Goal: Transaction & Acquisition: Purchase product/service

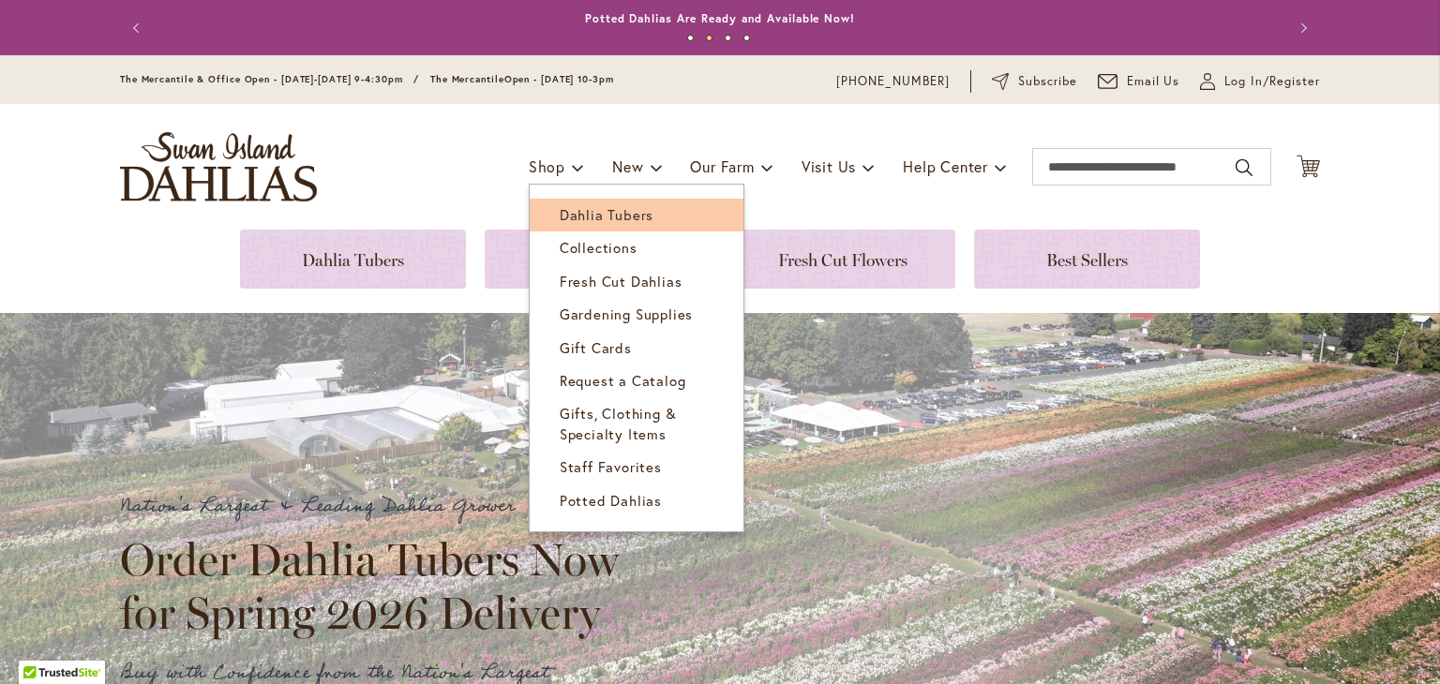
click at [579, 202] on link "Dahlia Tubers" at bounding box center [637, 215] width 214 height 33
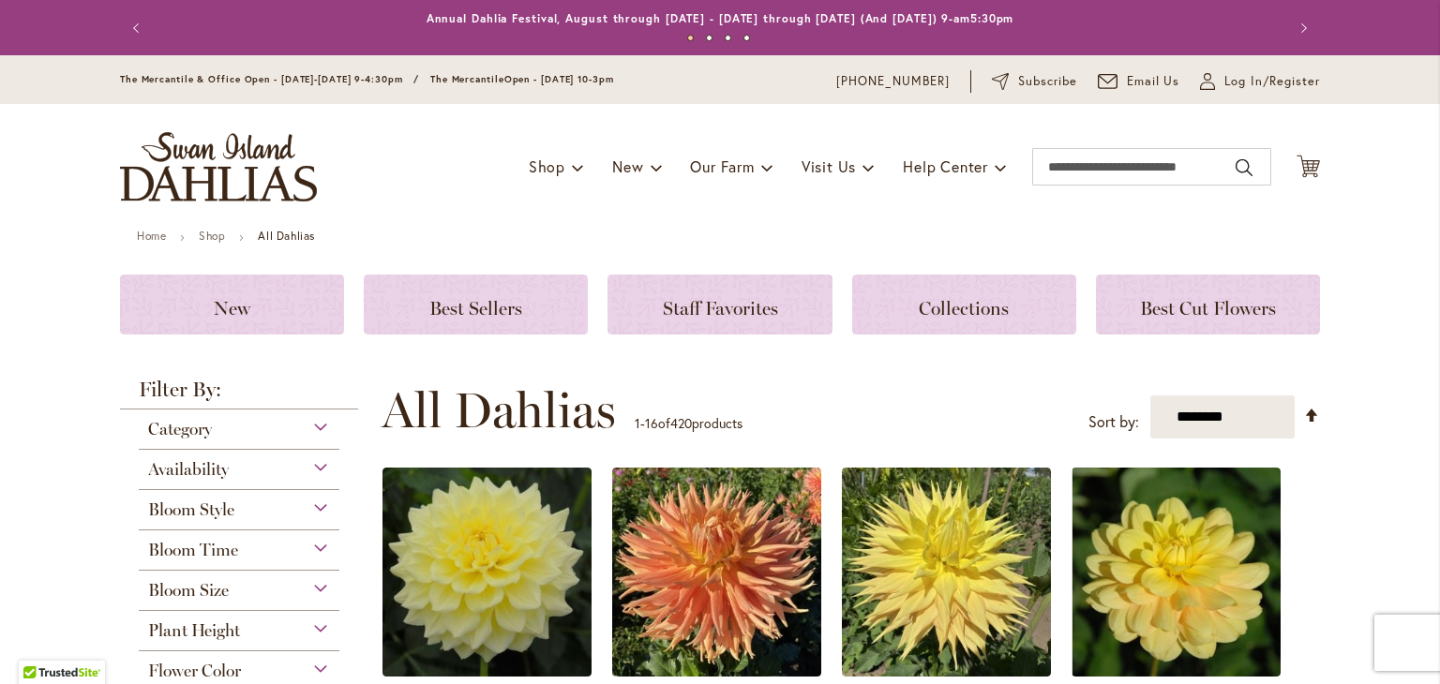
click at [318, 590] on div "Bloom Size" at bounding box center [239, 586] width 201 height 30
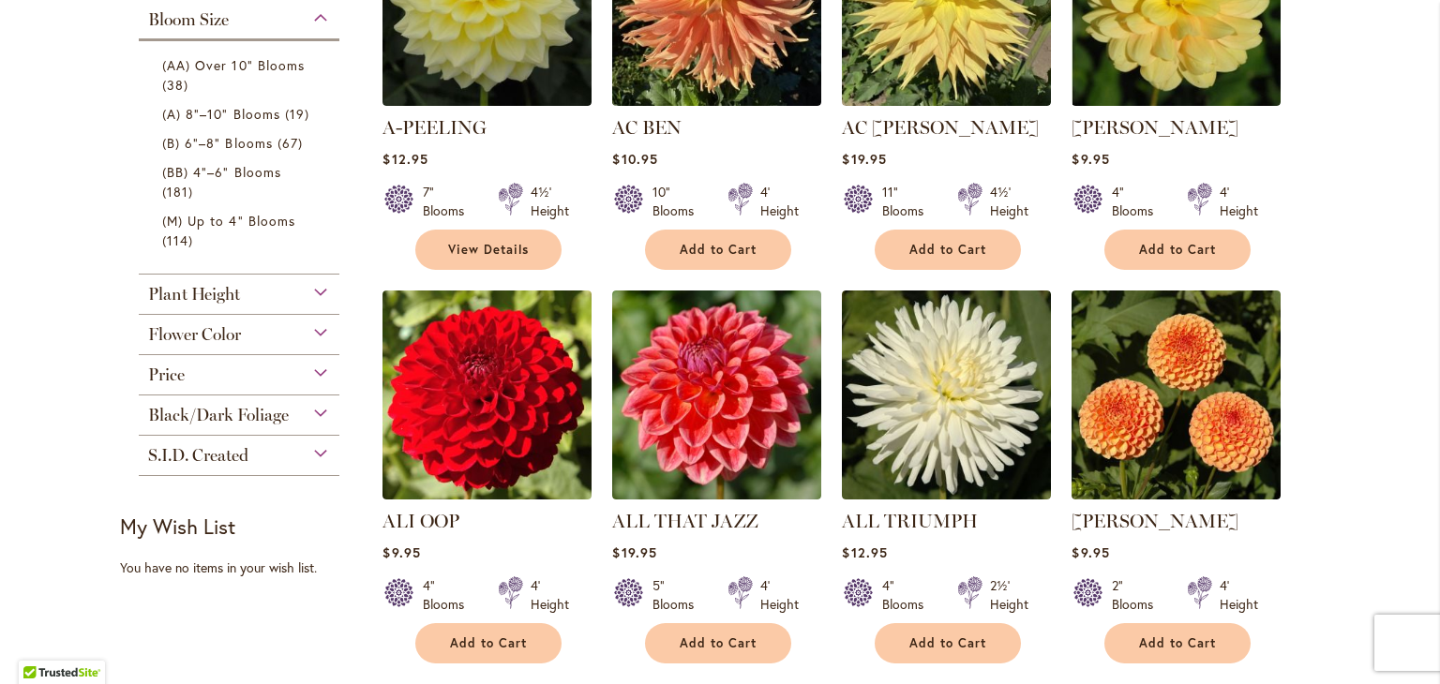
click at [313, 16] on div "Bloom Size" at bounding box center [239, 15] width 201 height 30
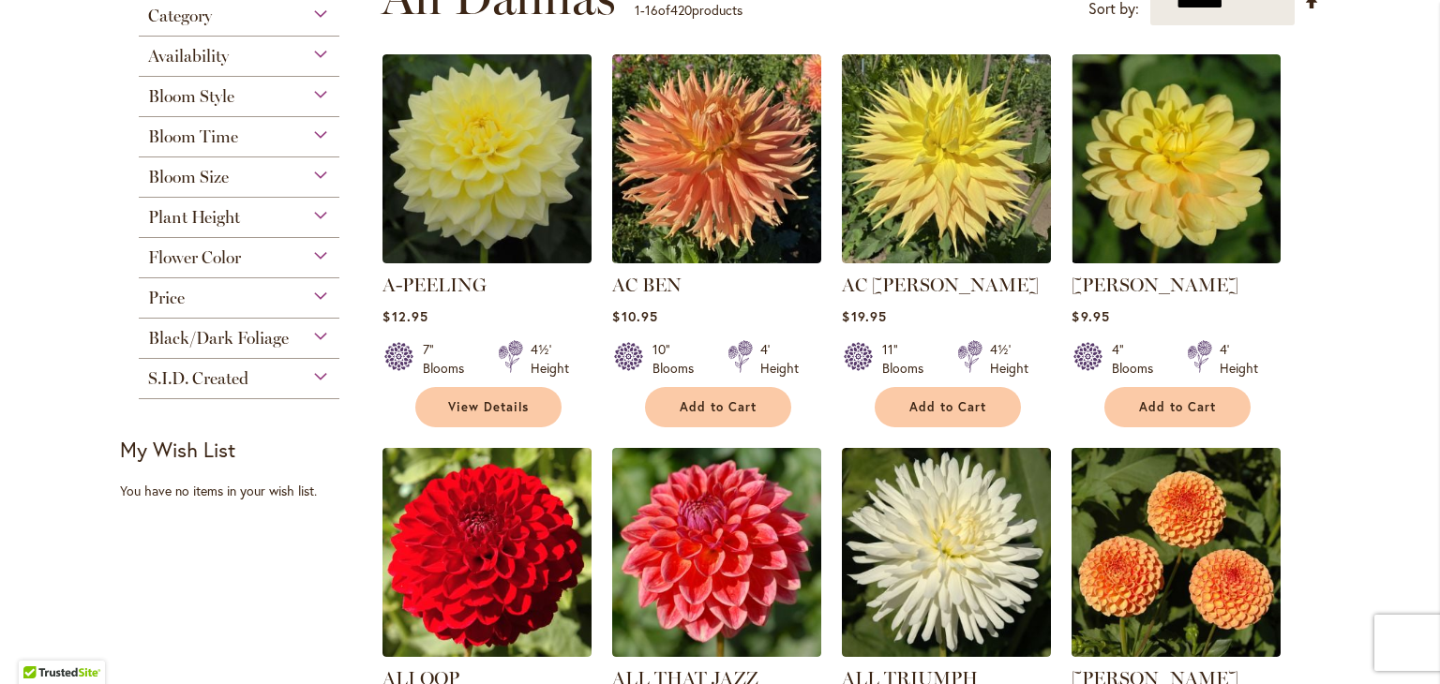
scroll to position [400, 0]
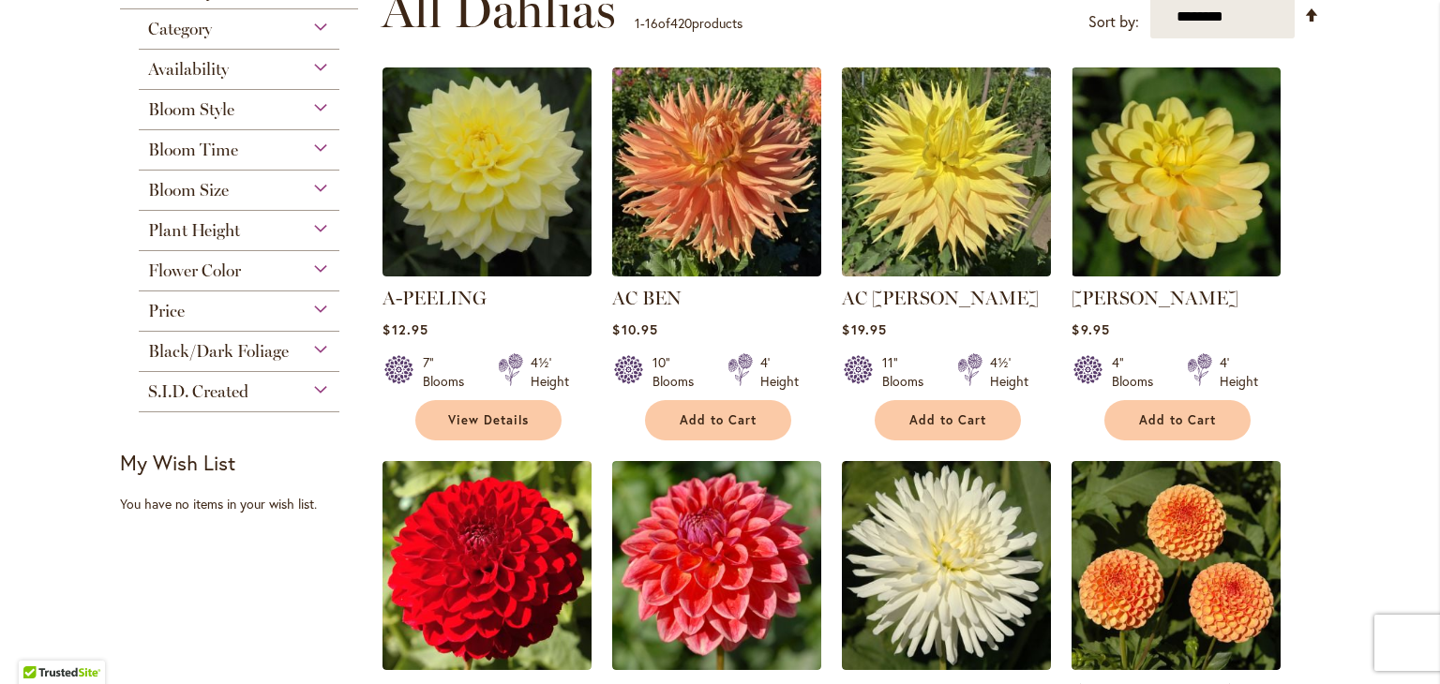
click at [315, 108] on div "Bloom Style" at bounding box center [239, 105] width 201 height 30
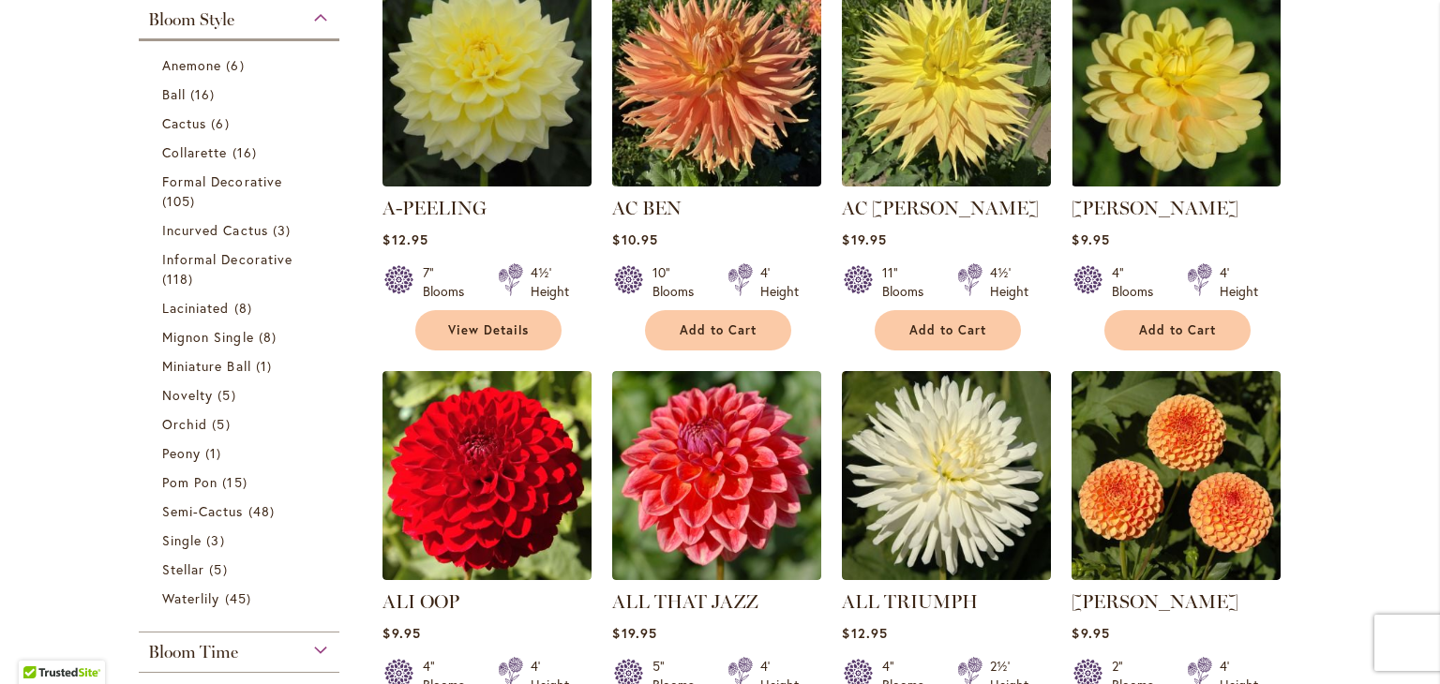
click at [310, 16] on div "Bloom Style" at bounding box center [239, 15] width 201 height 30
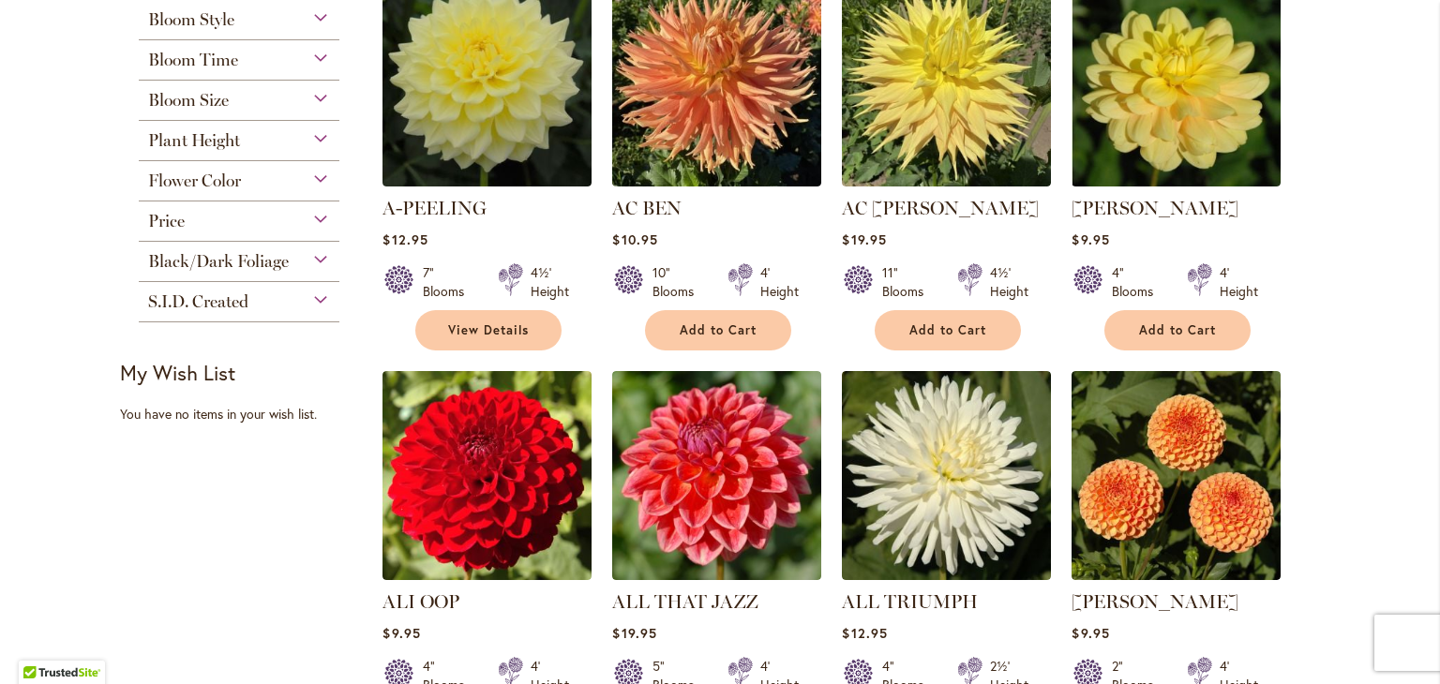
click at [318, 98] on div "Bloom Size" at bounding box center [239, 96] width 201 height 30
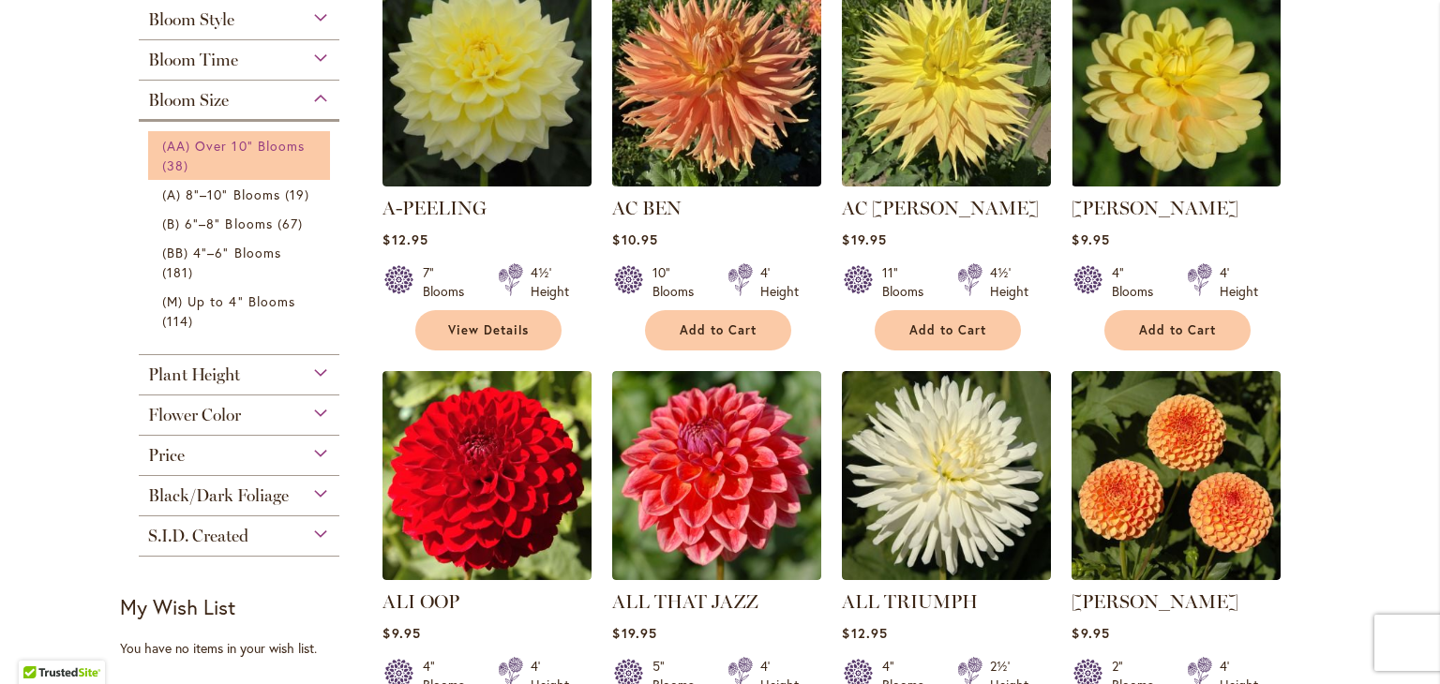
click at [169, 157] on span "38 items" at bounding box center [177, 166] width 31 height 20
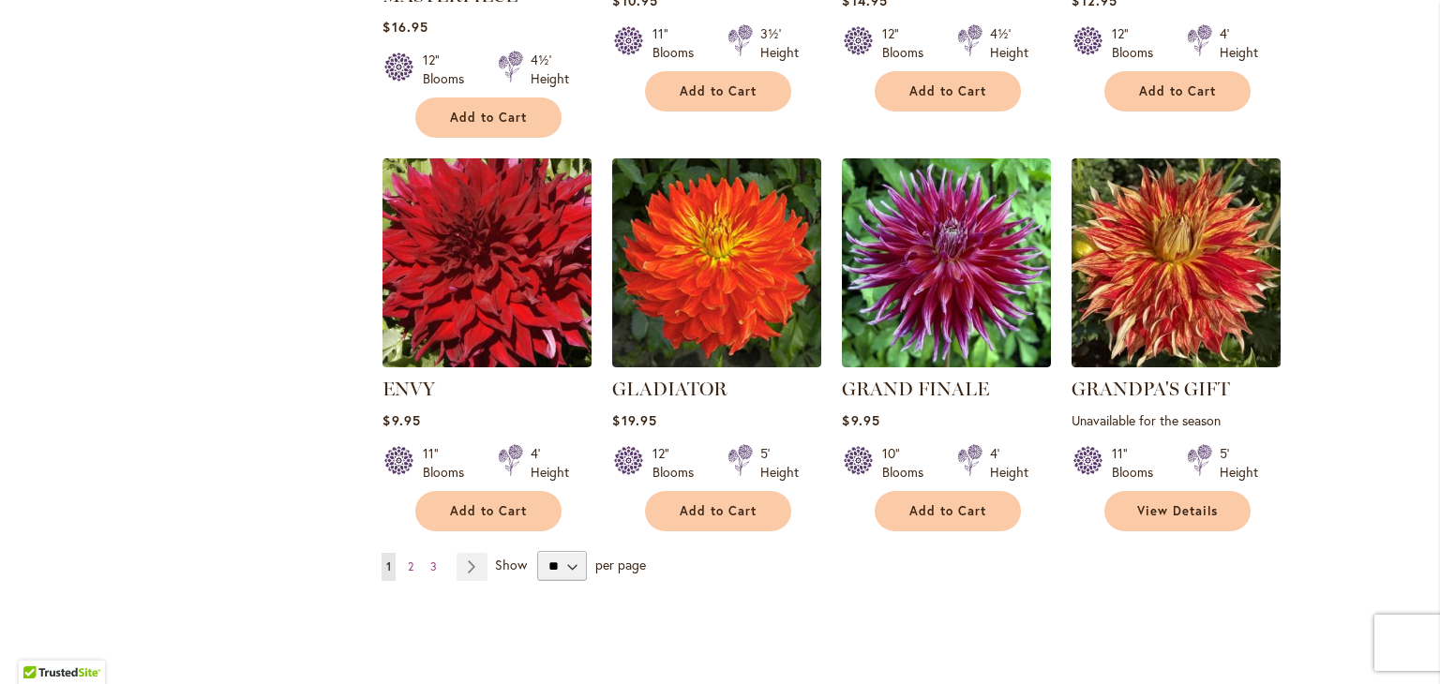
scroll to position [1481, 0]
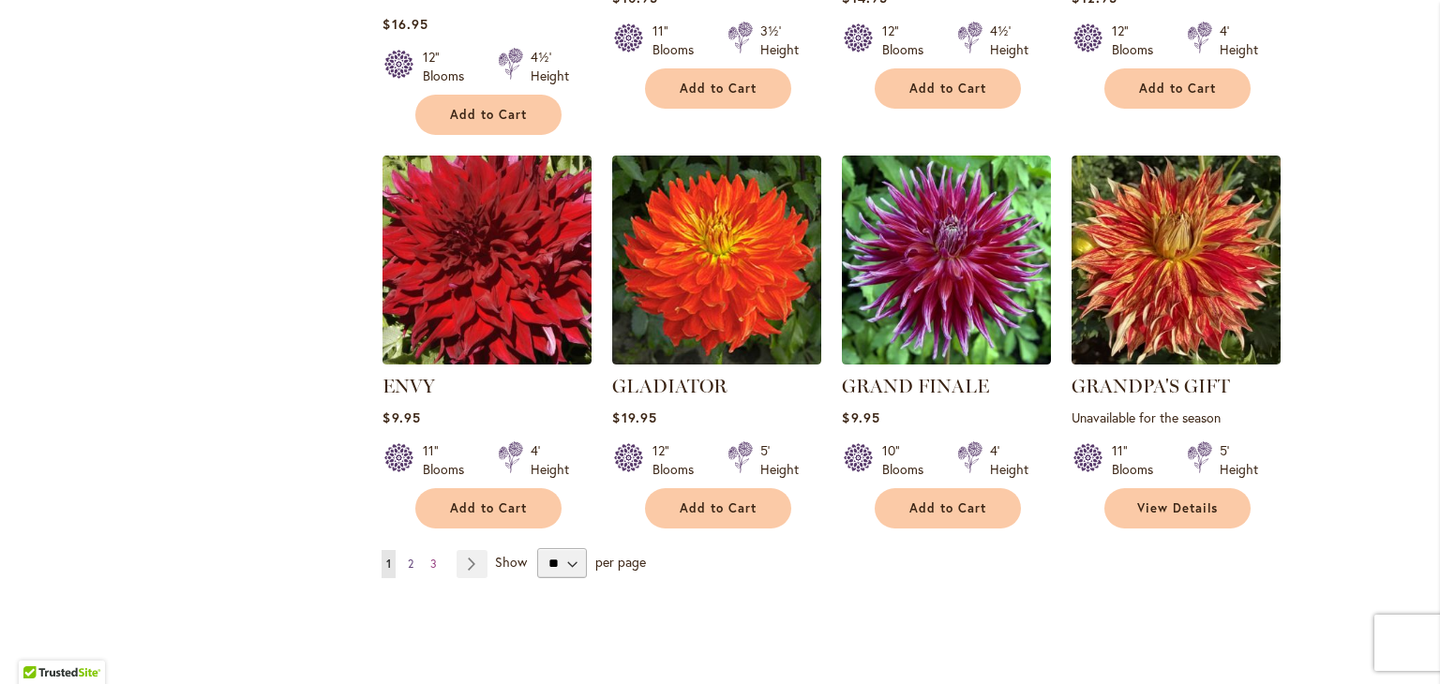
click at [408, 557] on span "2" at bounding box center [411, 564] width 6 height 14
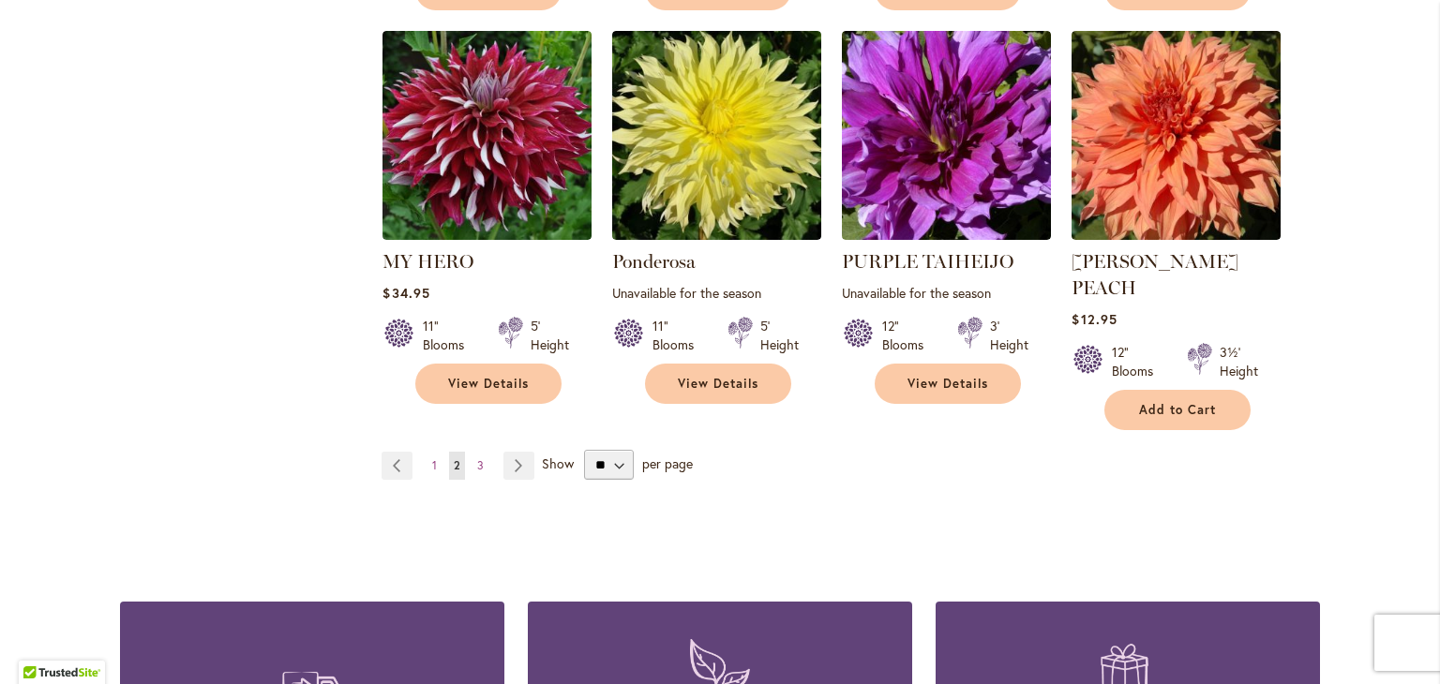
scroll to position [1575, 0]
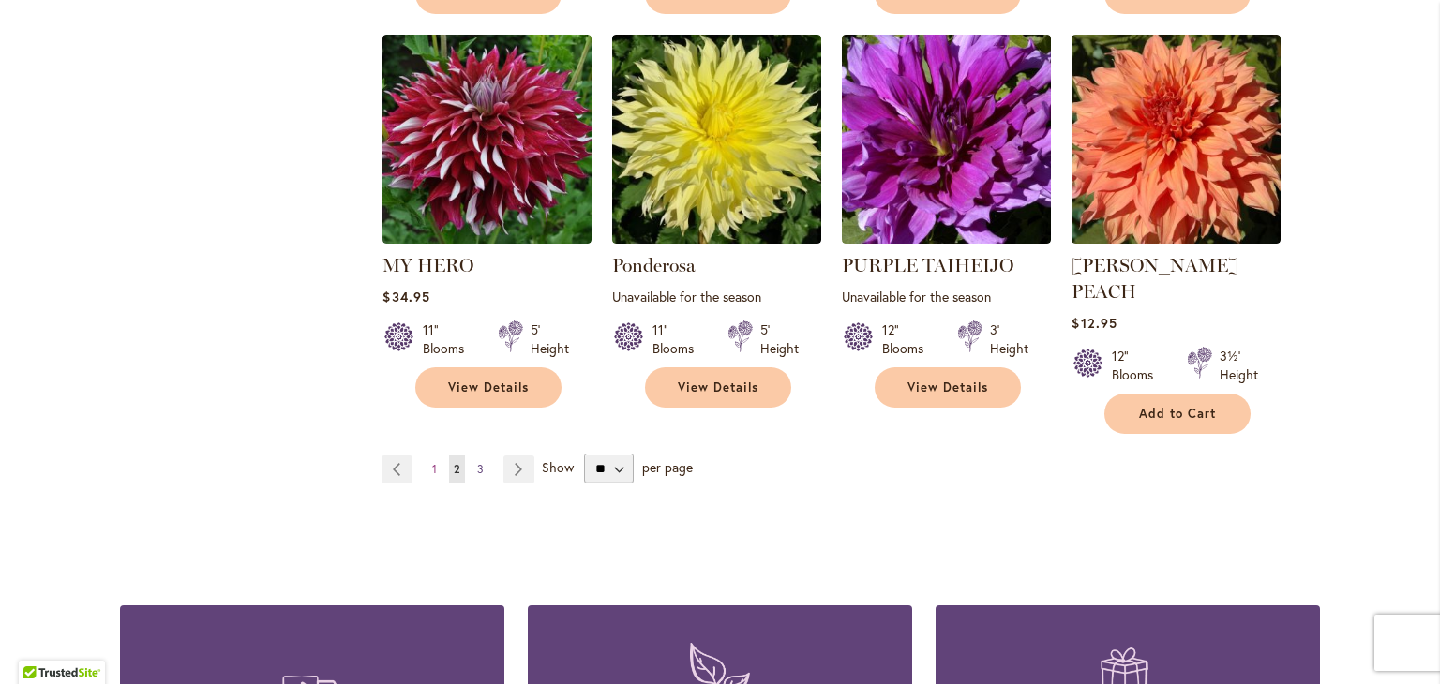
click at [477, 462] on span "3" at bounding box center [480, 469] width 7 height 14
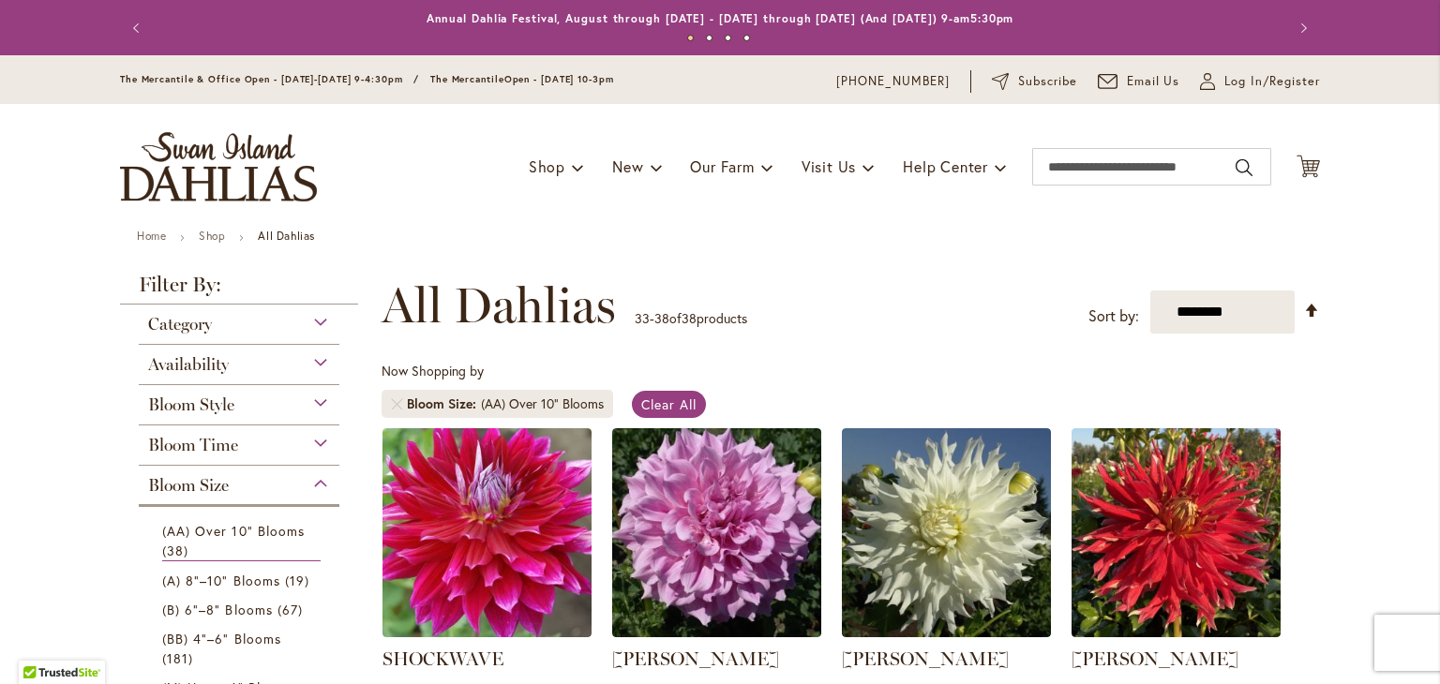
scroll to position [598, 0]
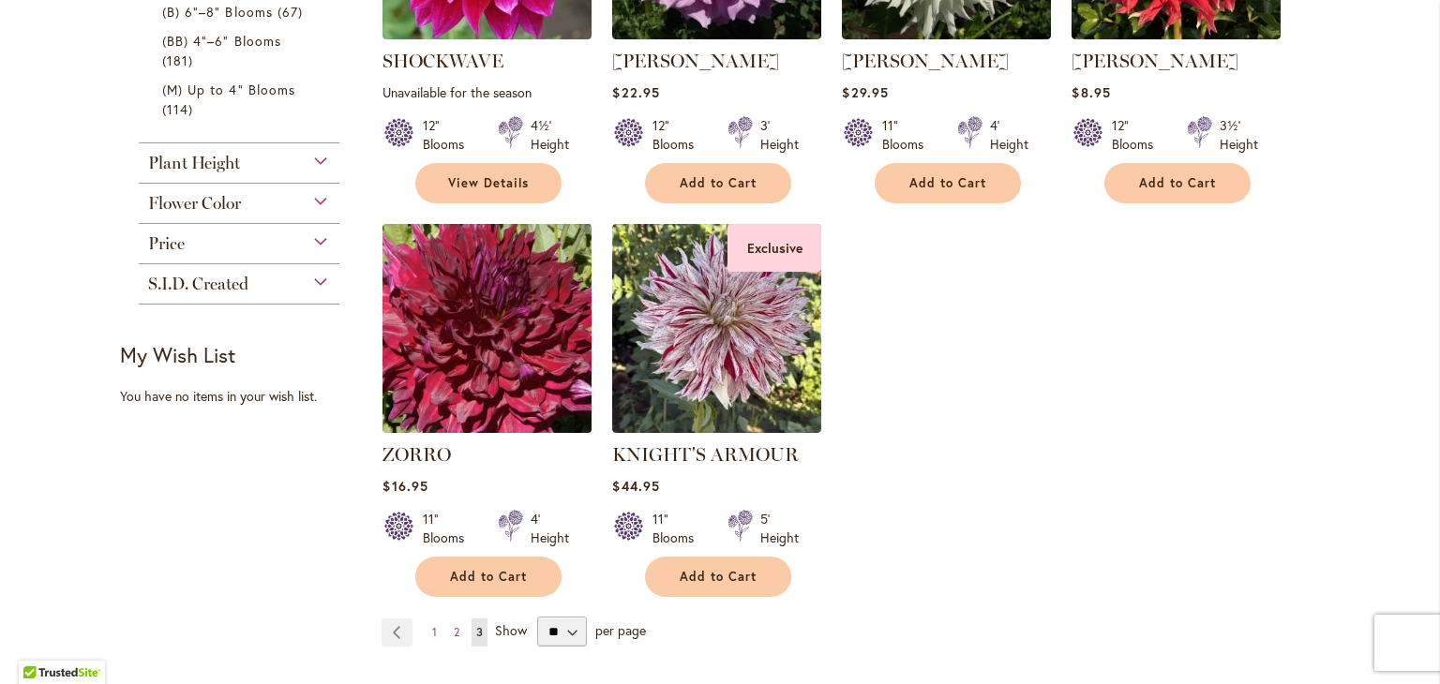
click at [452, 330] on img at bounding box center [487, 327] width 219 height 219
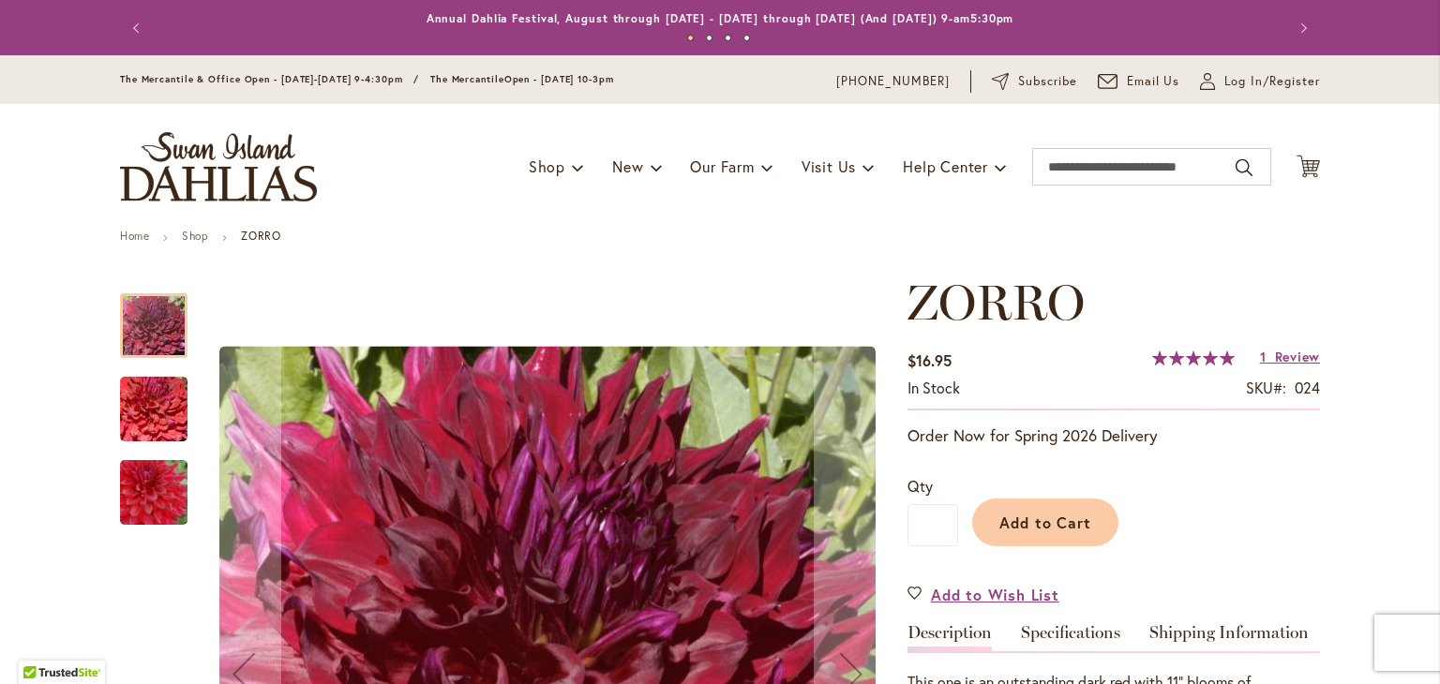
click at [149, 418] on img "Zorro" at bounding box center [153, 410] width 135 height 90
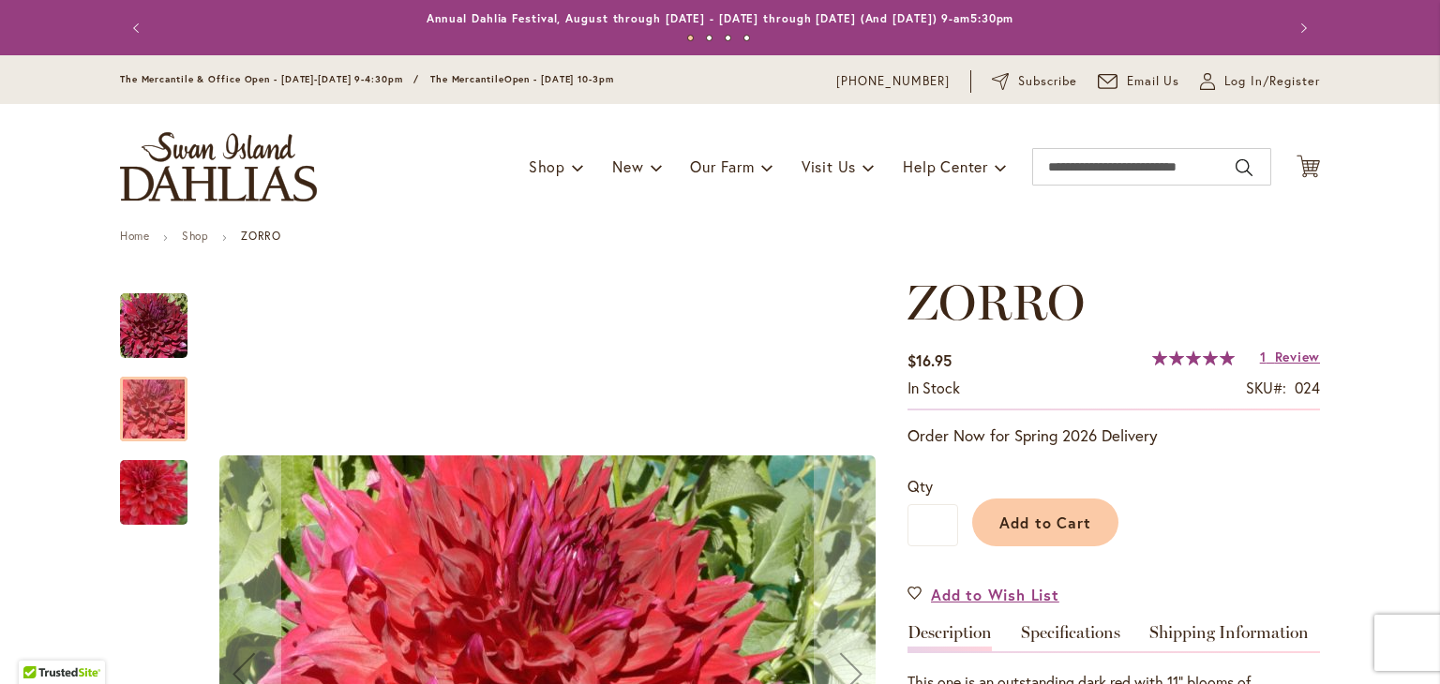
click at [140, 507] on img "Zorro" at bounding box center [153, 493] width 135 height 90
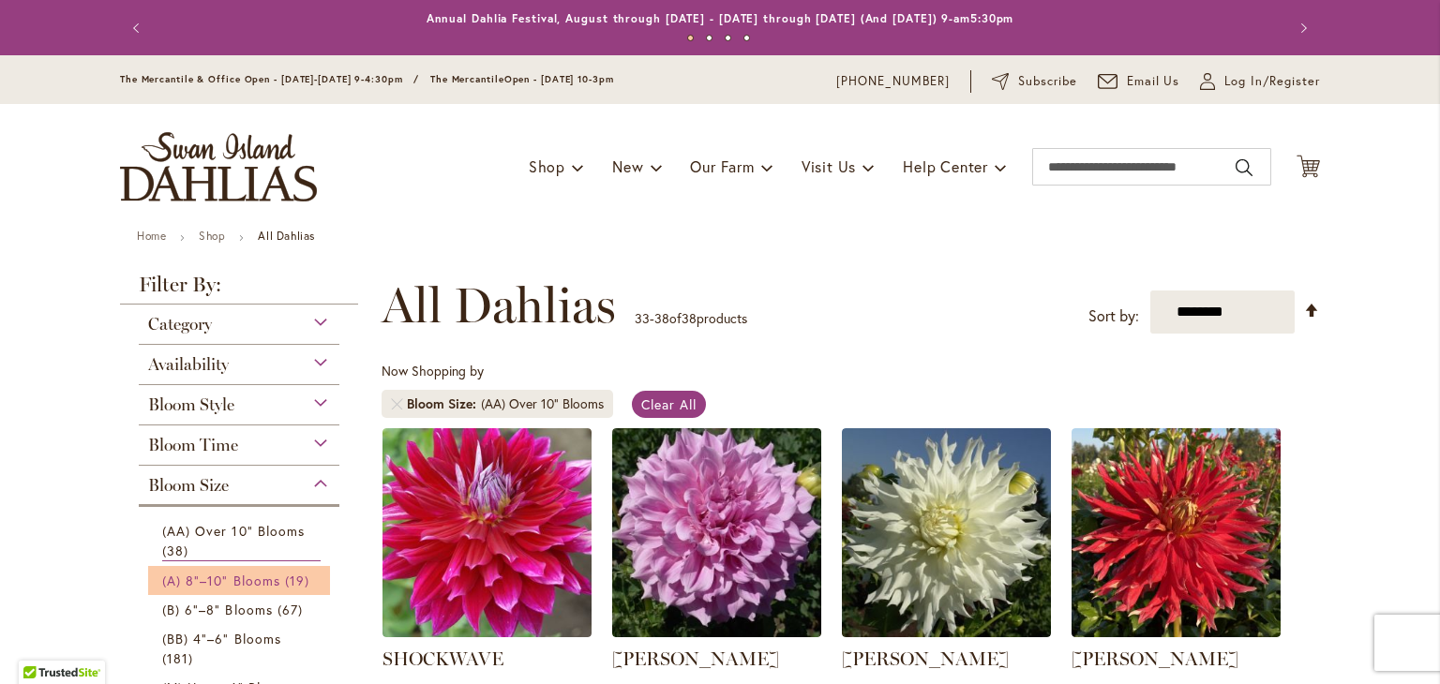
click at [228, 579] on span "(A) 8"–10" Blooms" at bounding box center [221, 581] width 118 height 18
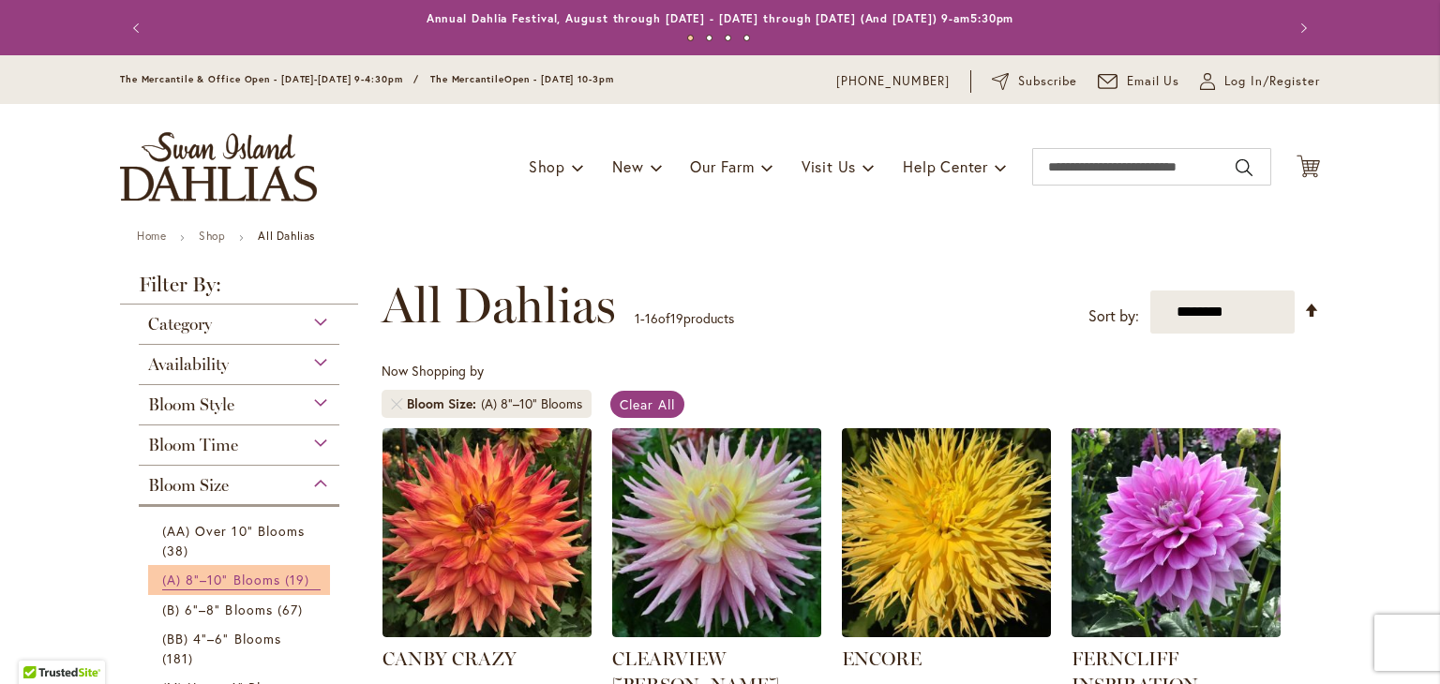
click at [293, 587] on span "19 items" at bounding box center [299, 580] width 29 height 20
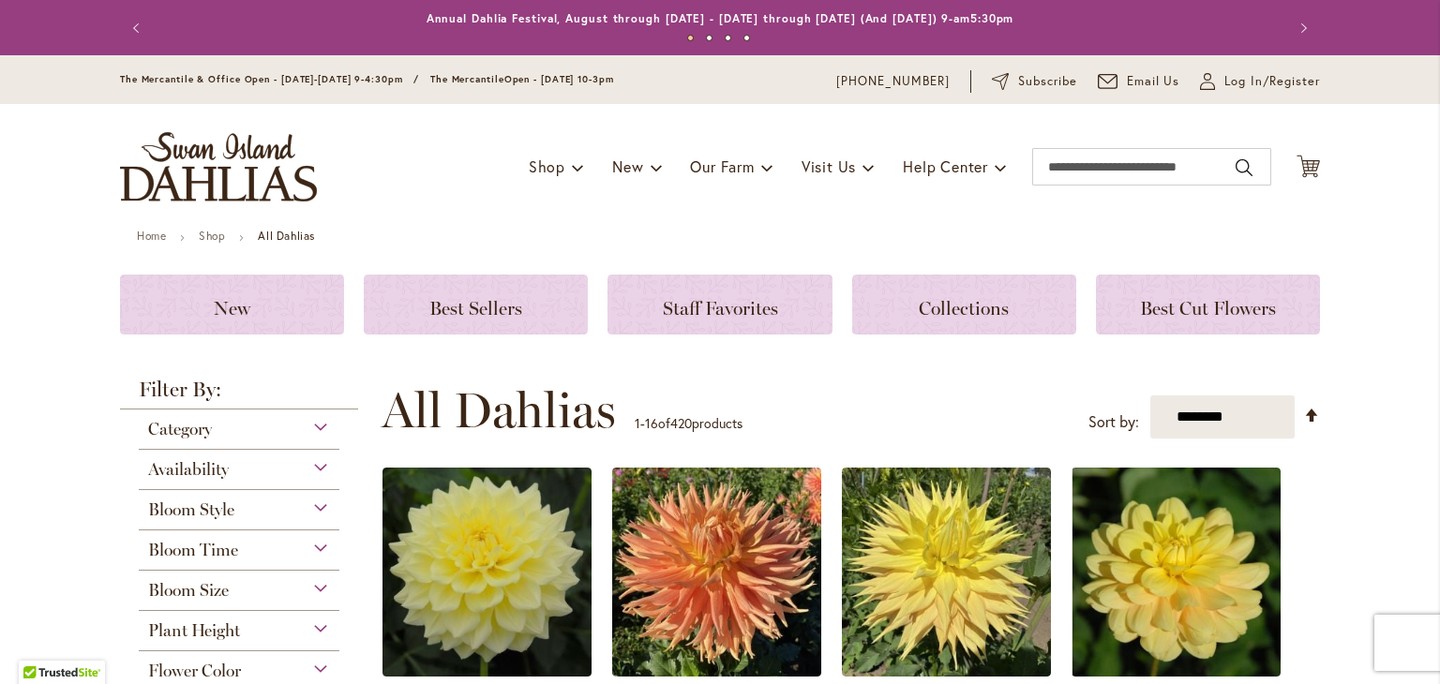
click at [312, 665] on div "Flower Color" at bounding box center [239, 667] width 201 height 30
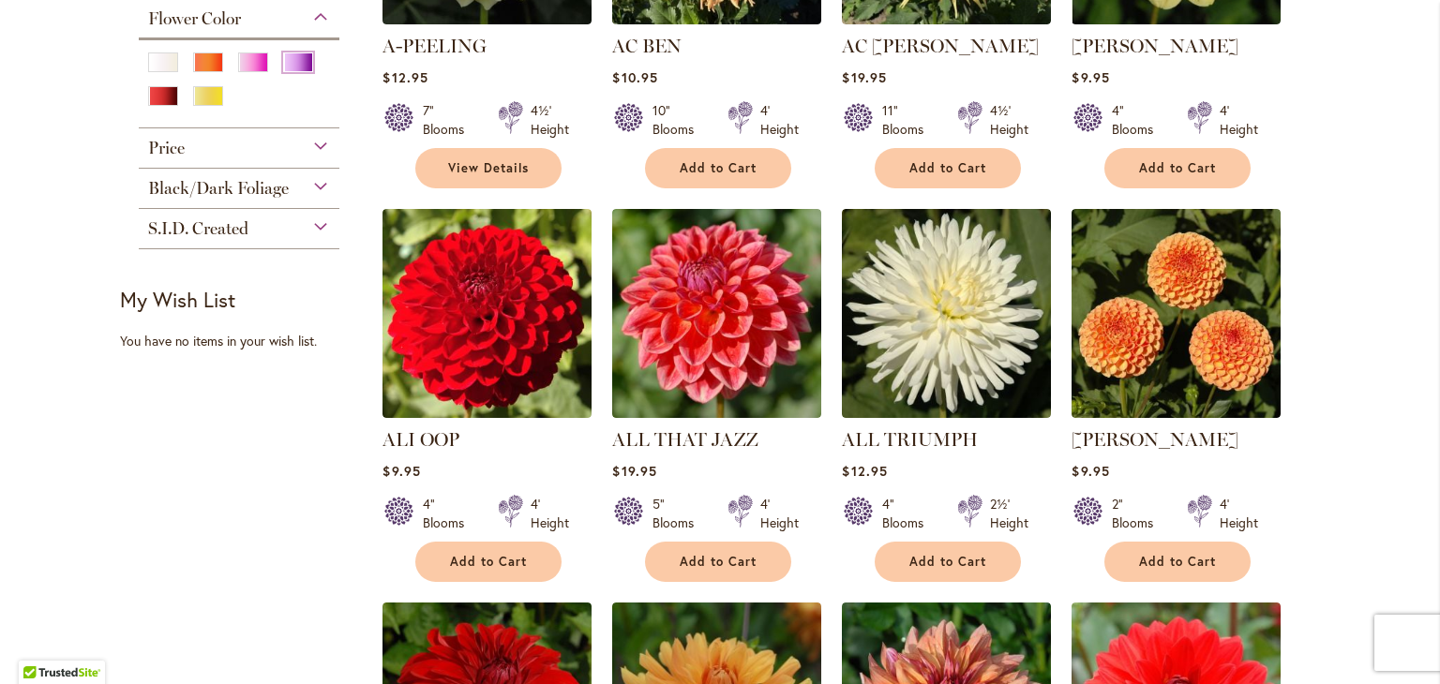
click at [289, 53] on div "Purple" at bounding box center [298, 63] width 30 height 20
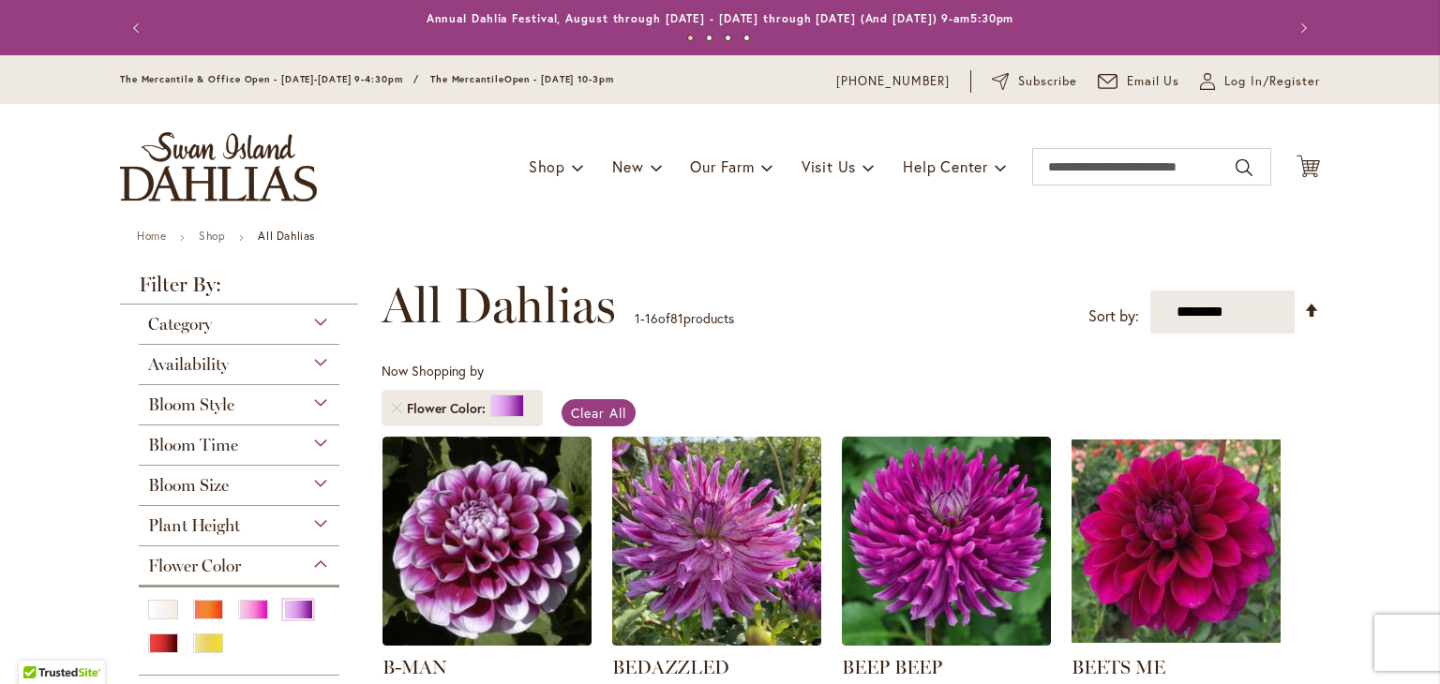
click at [317, 483] on div "Bloom Size" at bounding box center [239, 481] width 201 height 30
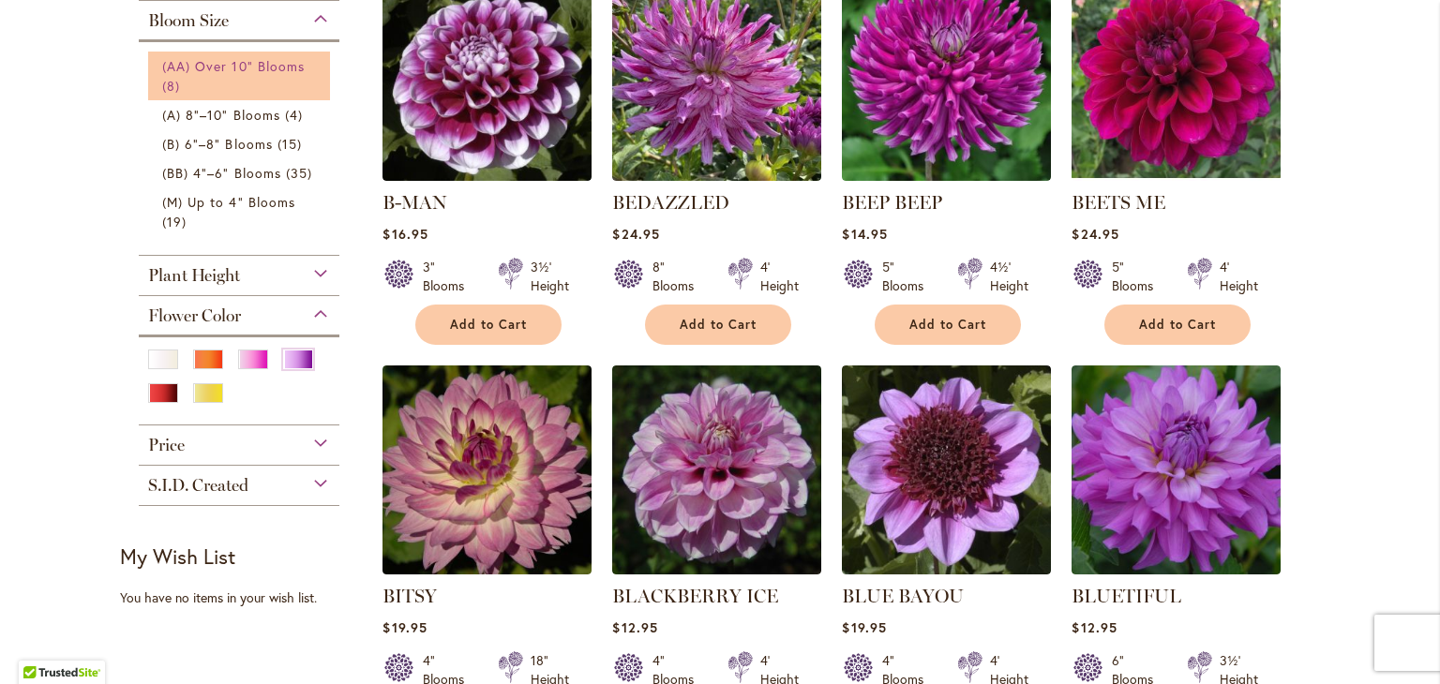
click at [266, 71] on span "(AA) Over 10" Blooms" at bounding box center [233, 66] width 143 height 18
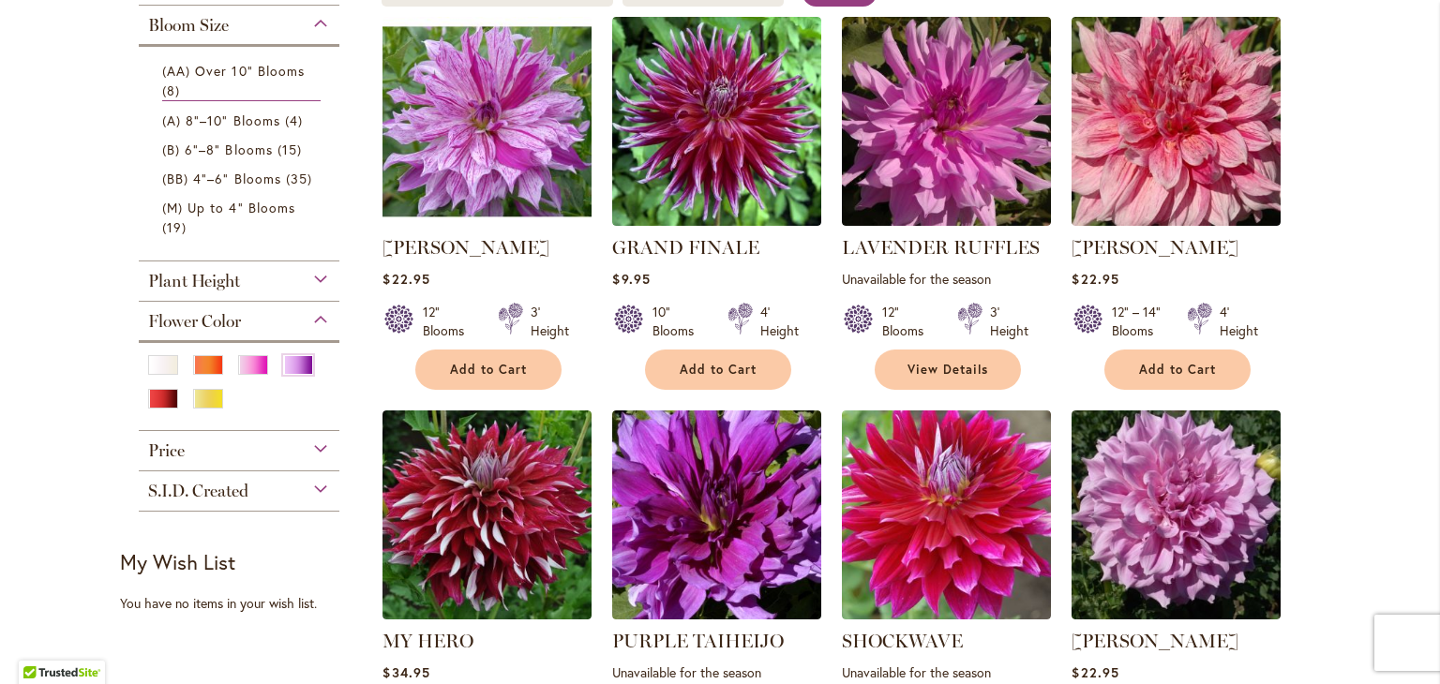
scroll to position [424, 0]
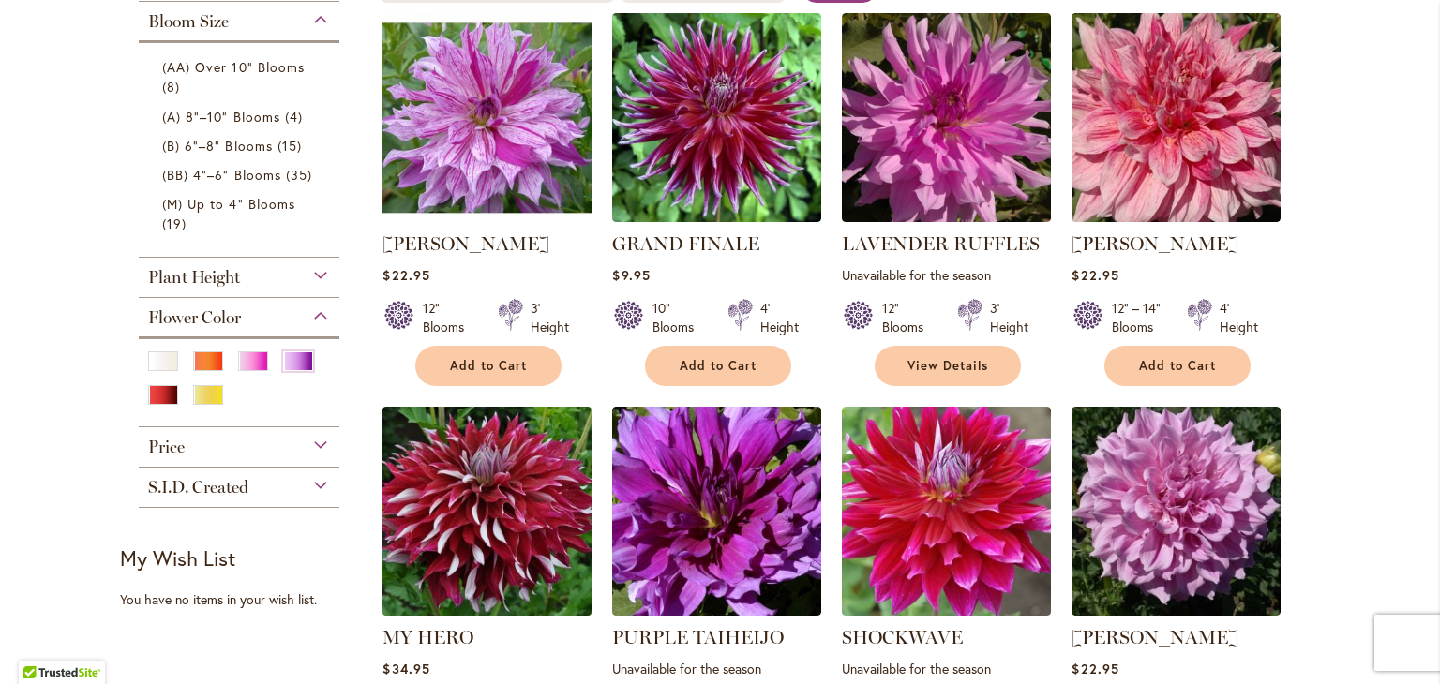
click at [493, 541] on img at bounding box center [487, 510] width 219 height 219
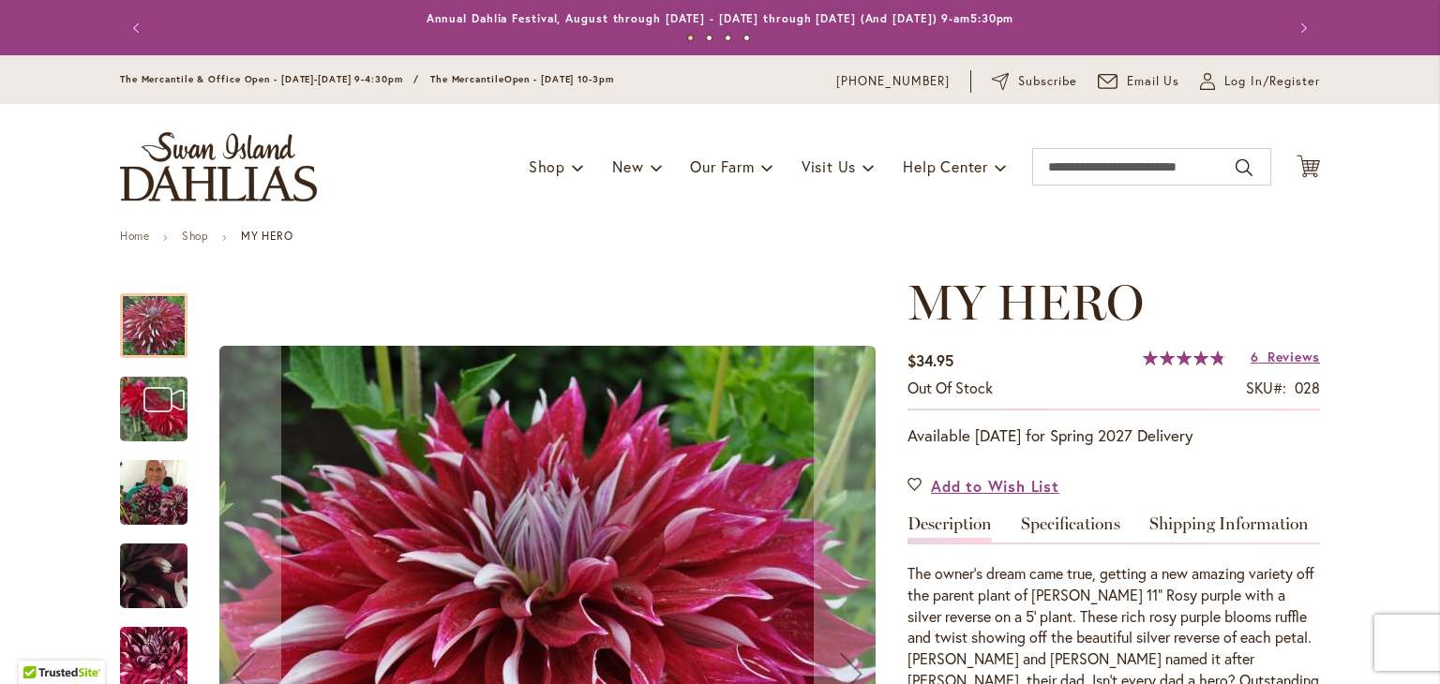
click at [156, 480] on img "My Hero" at bounding box center [154, 493] width 68 height 90
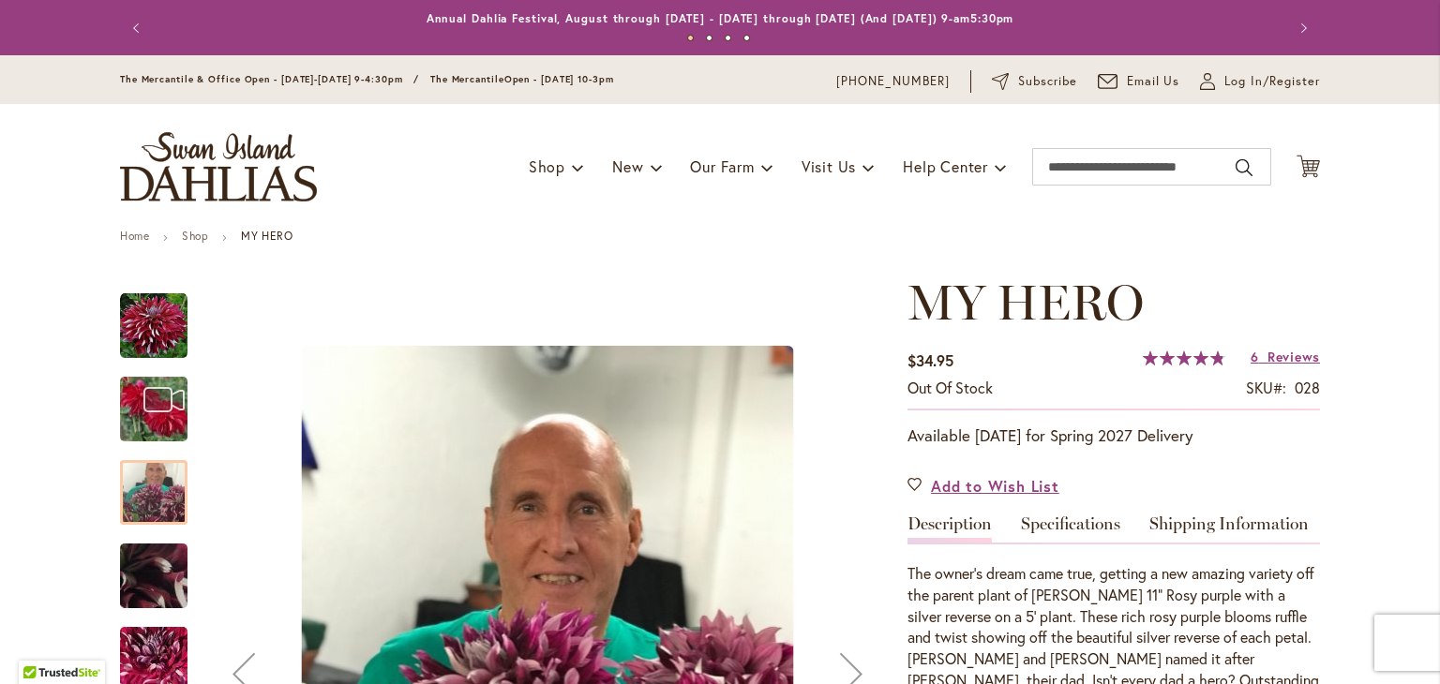
click at [162, 650] on img "My Hero" at bounding box center [153, 660] width 135 height 120
